Goal: Find specific page/section: Find specific page/section

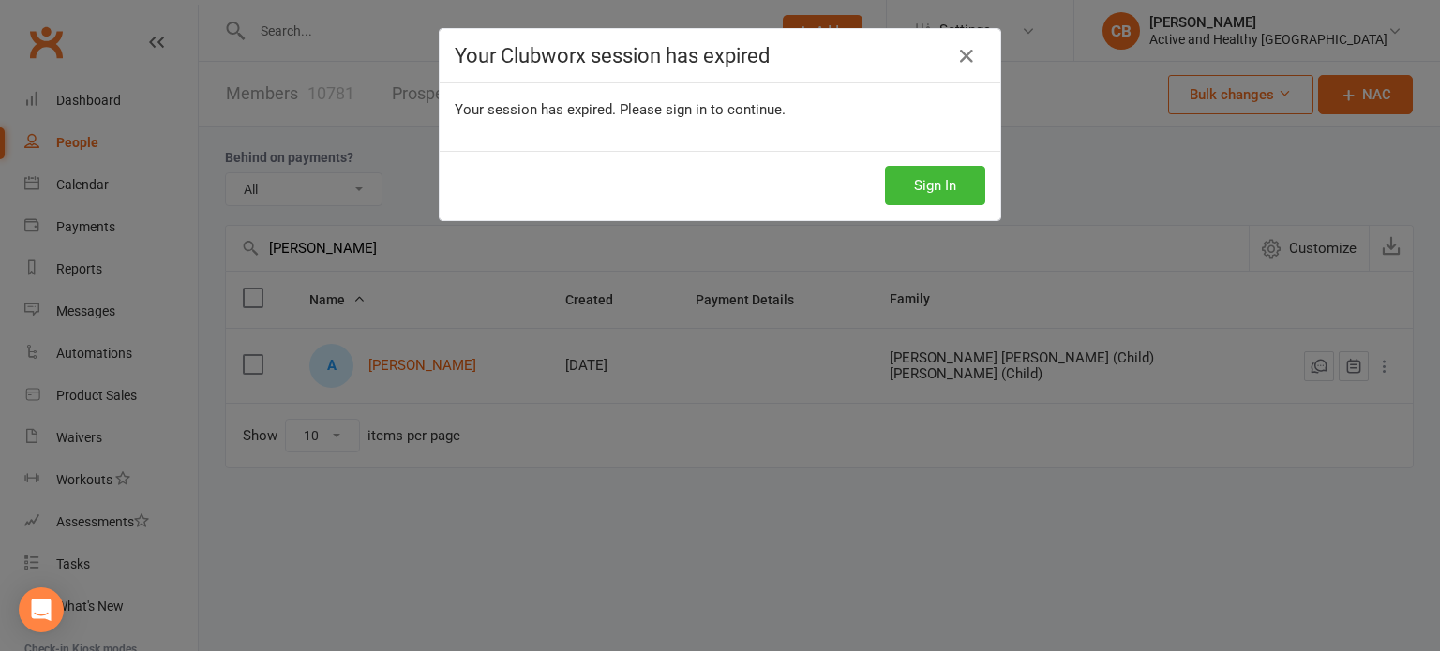
click at [915, 202] on button "Sign In" at bounding box center [935, 185] width 100 height 39
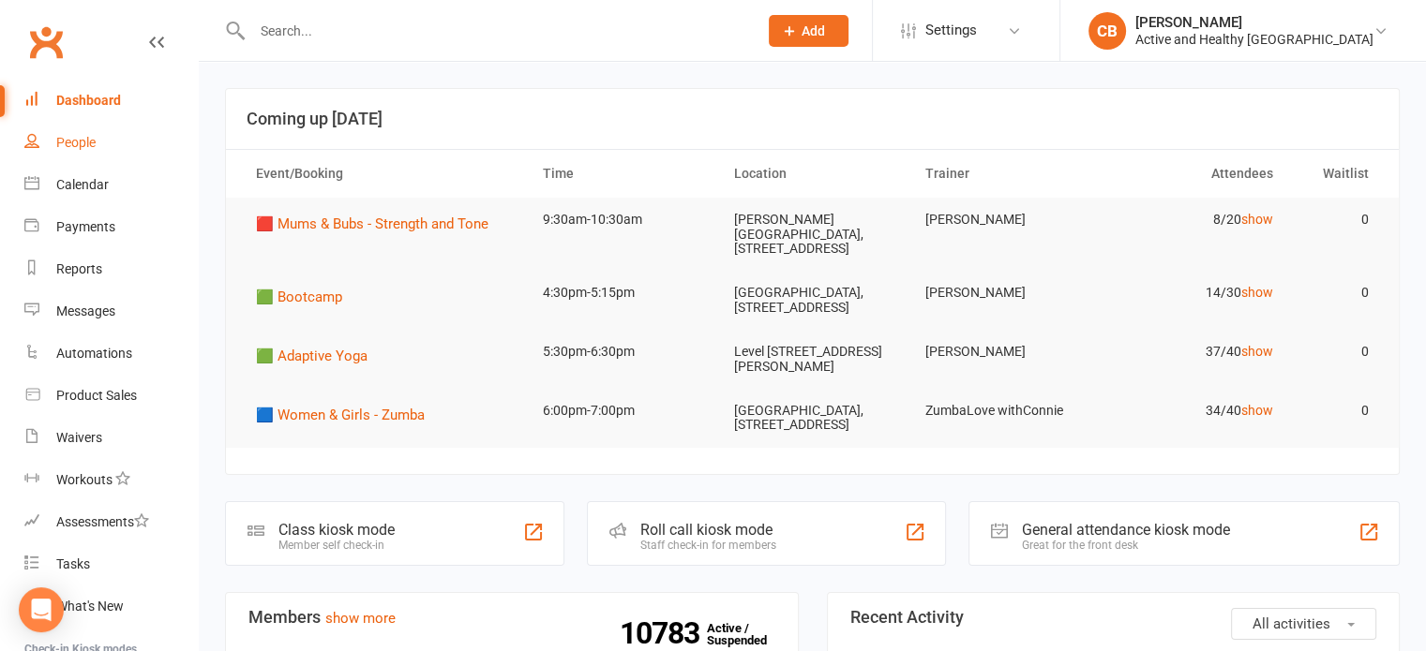
click at [84, 138] on div "People" at bounding box center [75, 142] width 39 height 15
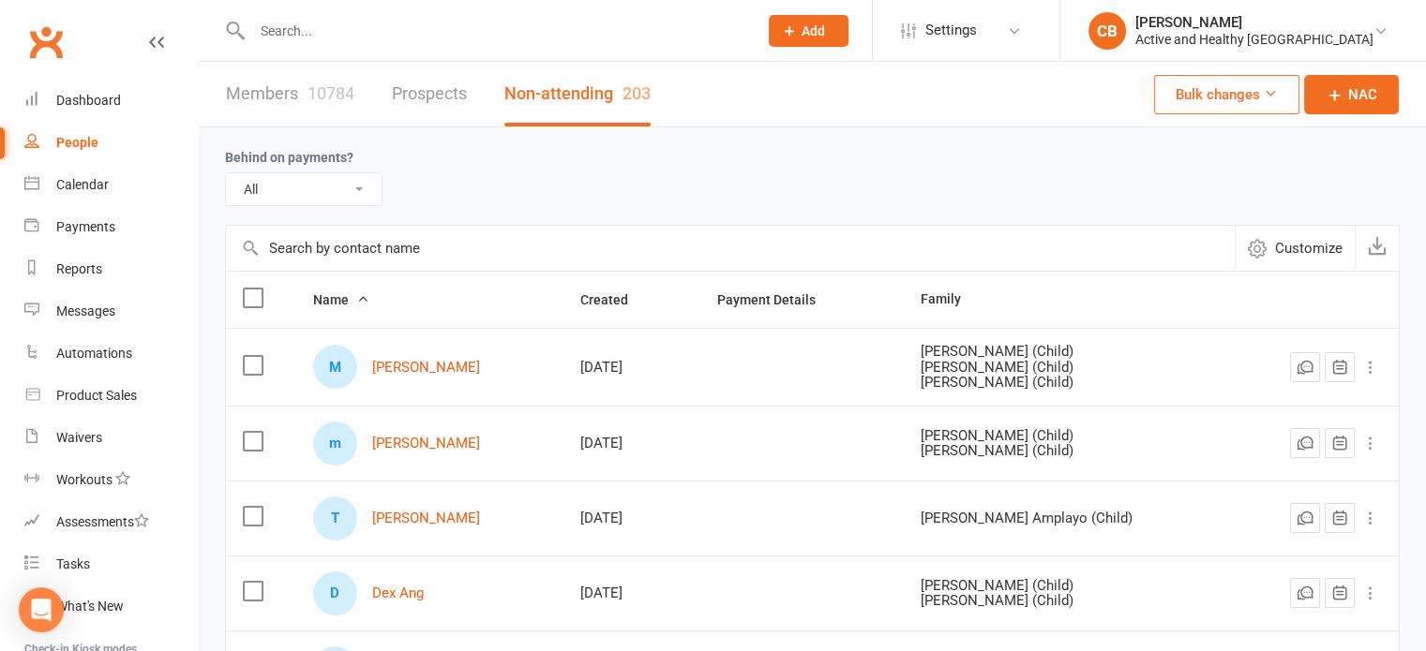
paste input "Tshering Lhamo"
click at [383, 246] on input "Tshering Lhamo" at bounding box center [730, 248] width 1009 height 45
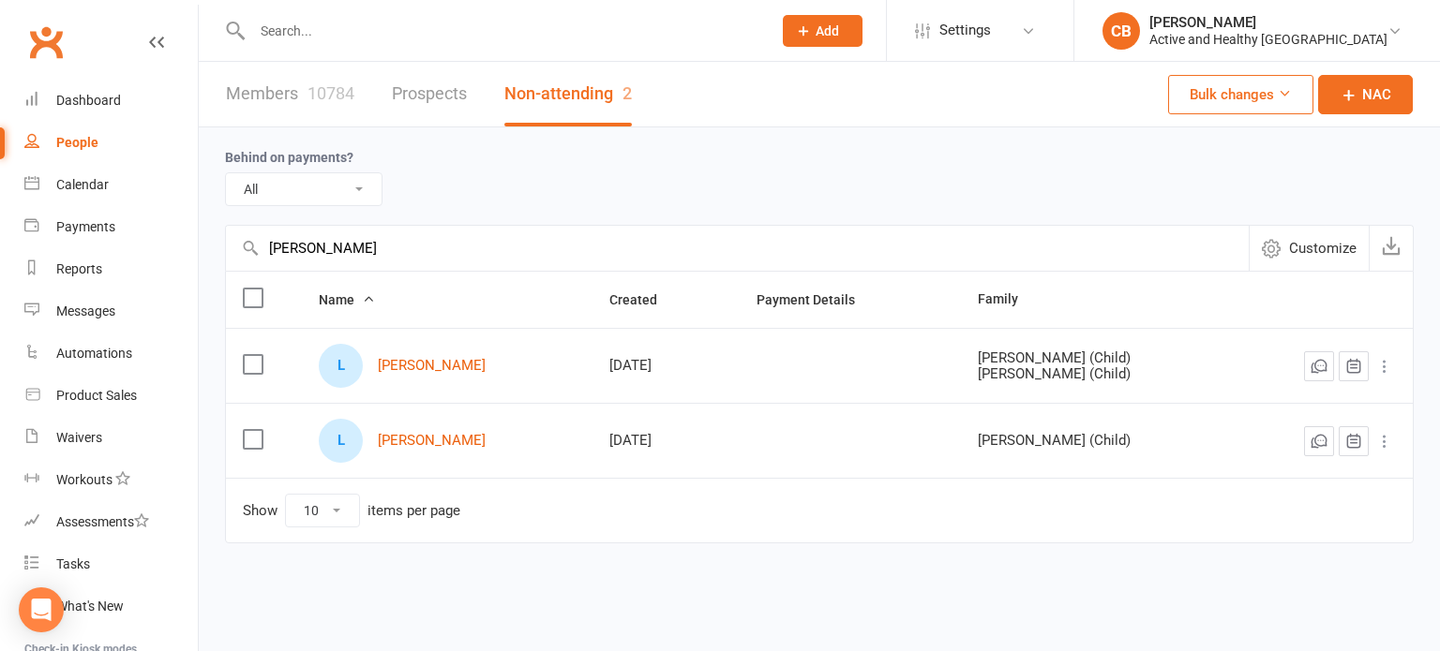
type input "Tshering Lhamo"
click at [275, 97] on link "Members 10784" at bounding box center [290, 94] width 128 height 65
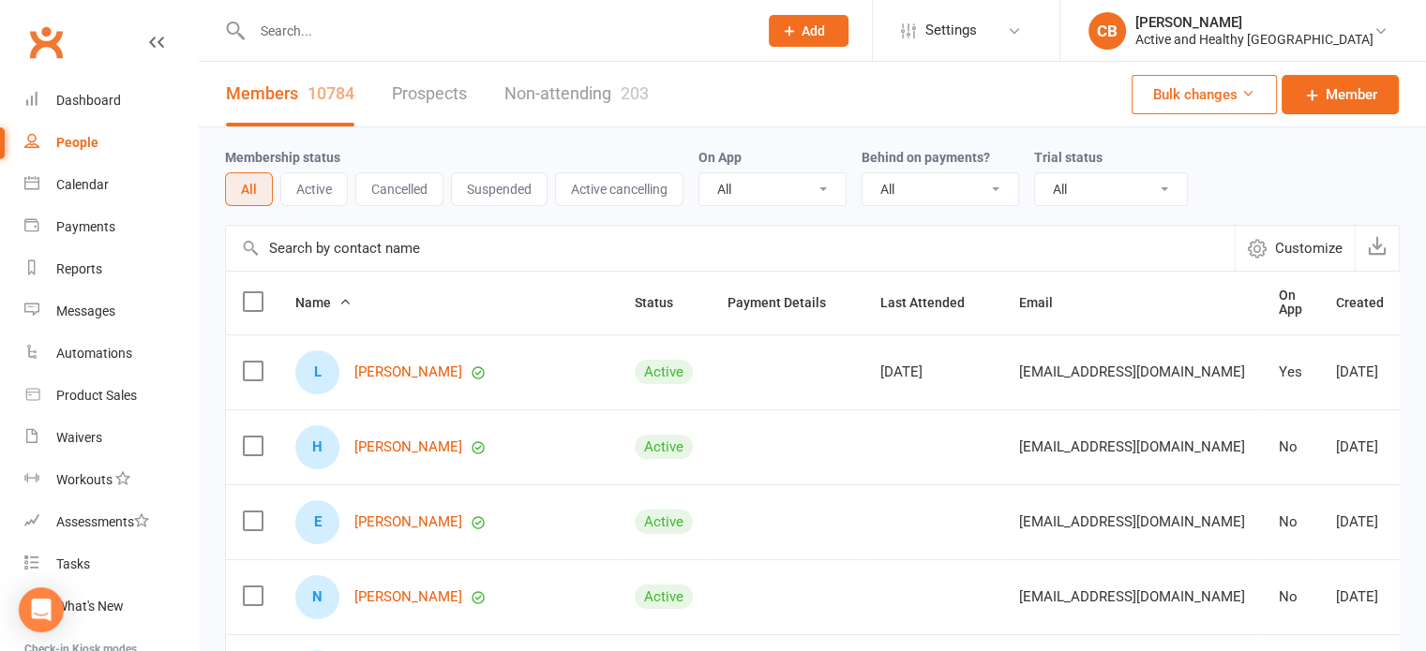
click at [317, 247] on input "text" at bounding box center [730, 248] width 1009 height 45
paste input "Tshering Lhamo"
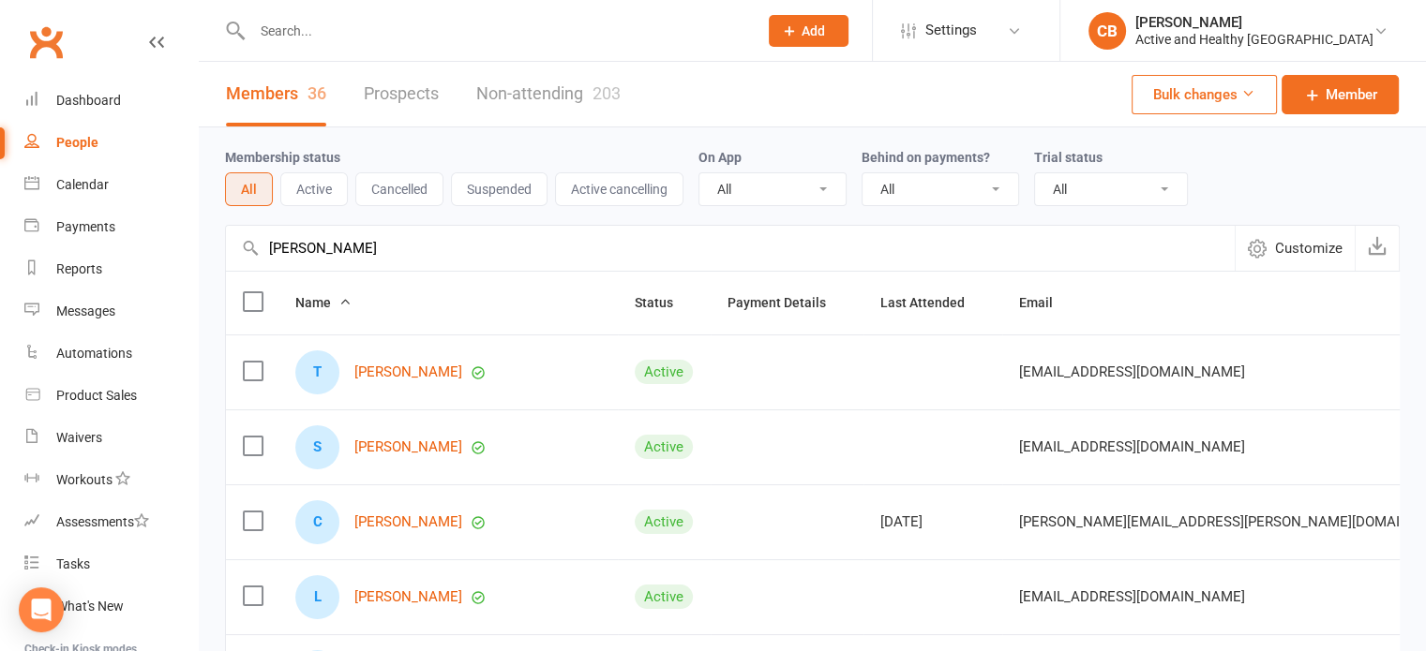
type input "Tshering Lhamo"
